Goal: Transaction & Acquisition: Purchase product/service

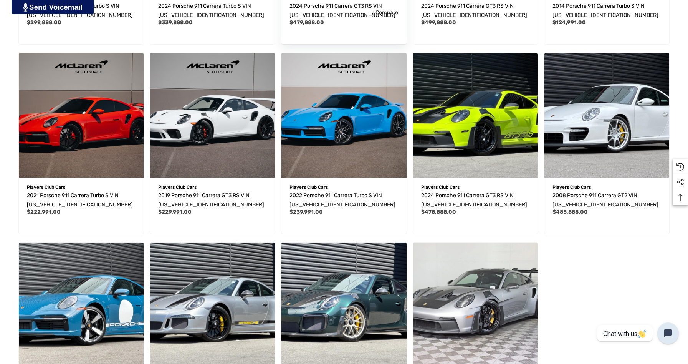
scroll to position [371, 0]
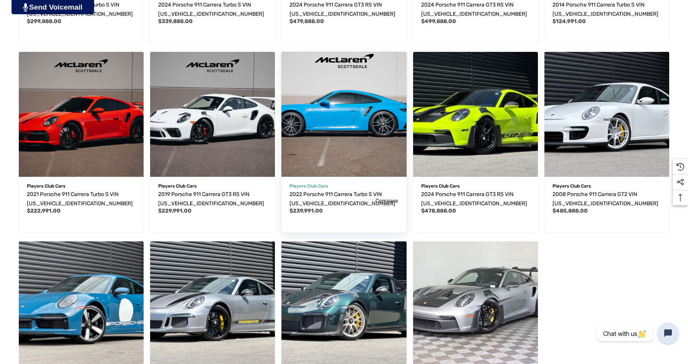
click at [369, 103] on img "2022 Porsche 911 Carrera Turbo S VIN WP0AD2A99NS254190,$239,991.00\a" at bounding box center [344, 115] width 138 height 138
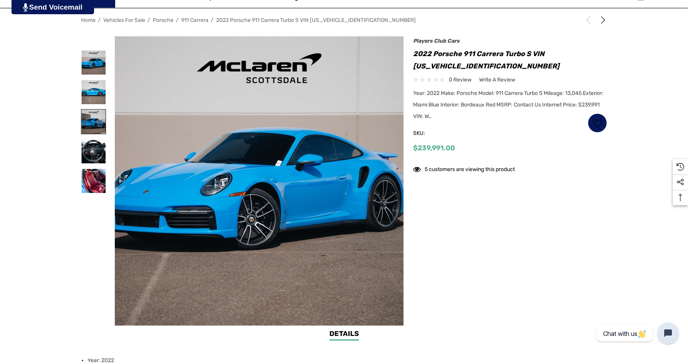
click at [92, 116] on img at bounding box center [93, 121] width 24 height 24
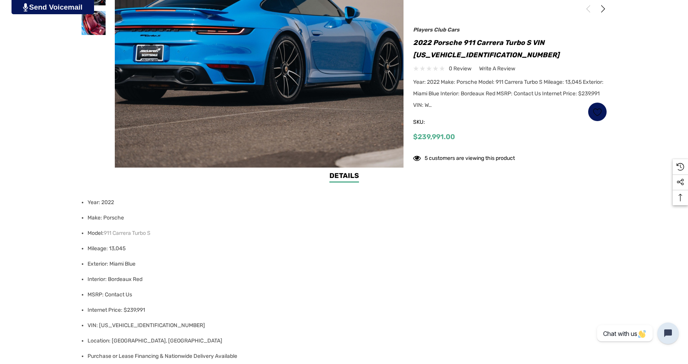
scroll to position [277, 0]
